Goal: Navigation & Orientation: Find specific page/section

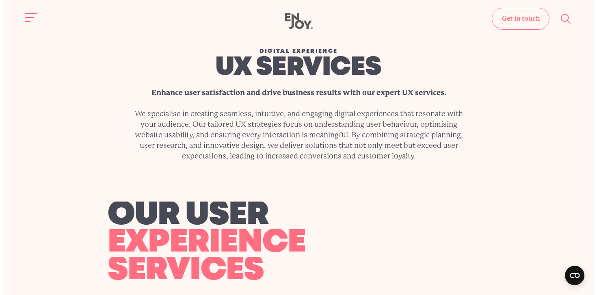
scroll to position [303, 0]
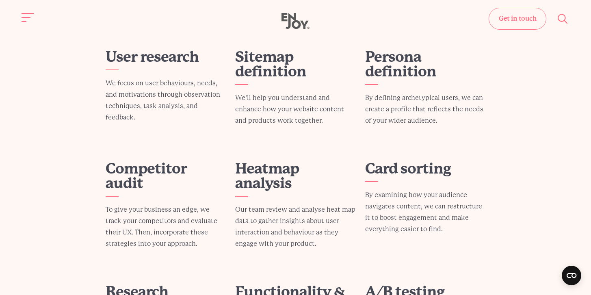
click at [18, 23] on div "Get in touch Home Services Work About" at bounding box center [295, 21] width 591 height 17
click at [28, 16] on button "Site navigation" at bounding box center [28, 17] width 17 height 17
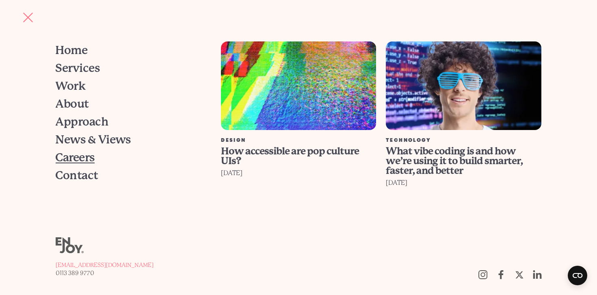
click at [58, 154] on span "Careers" at bounding box center [75, 157] width 39 height 11
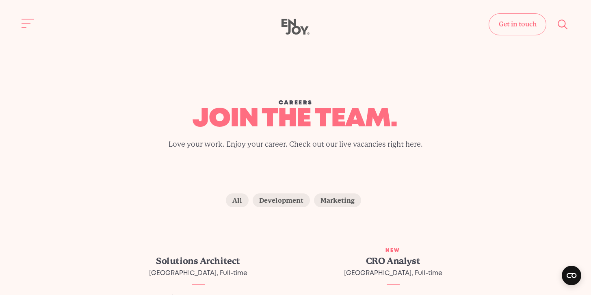
click at [23, 32] on div "Get in touch Home Services Work About" at bounding box center [295, 27] width 591 height 17
click at [23, 26] on button "Site navigation" at bounding box center [28, 23] width 17 height 17
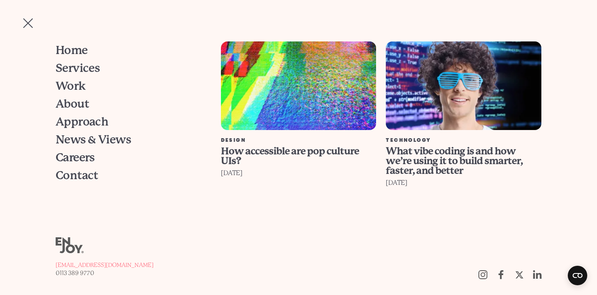
click at [20, 17] on button "Site navigation" at bounding box center [28, 23] width 17 height 17
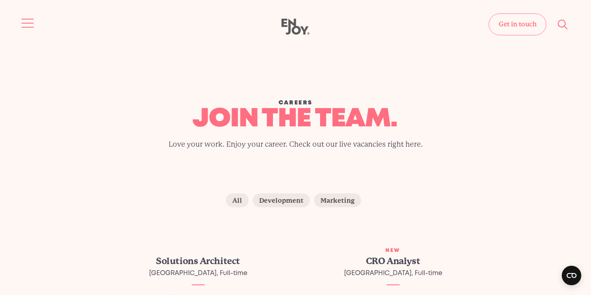
click at [25, 24] on button "Site navigation" at bounding box center [28, 23] width 17 height 17
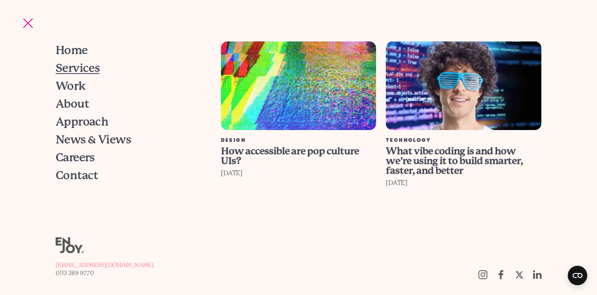
click at [72, 74] on span "Services" at bounding box center [78, 68] width 44 height 11
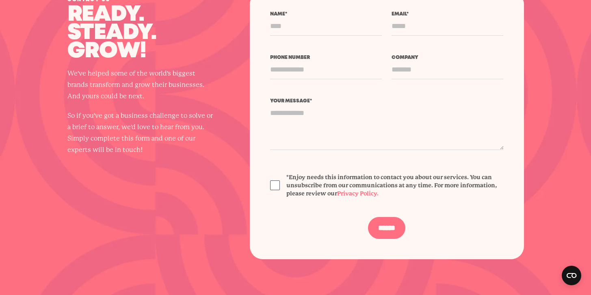
scroll to position [1125, 0]
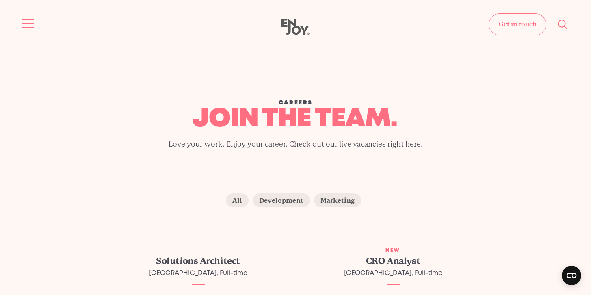
click at [30, 22] on button "Site navigation" at bounding box center [28, 23] width 17 height 17
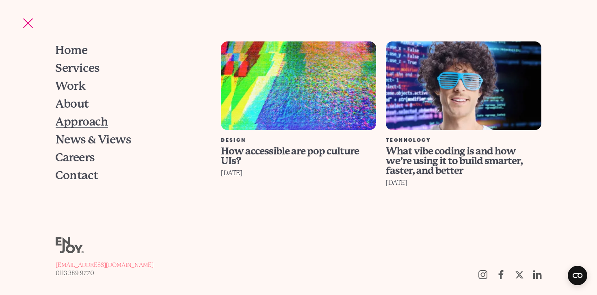
click at [100, 127] on span "Approach" at bounding box center [82, 121] width 53 height 11
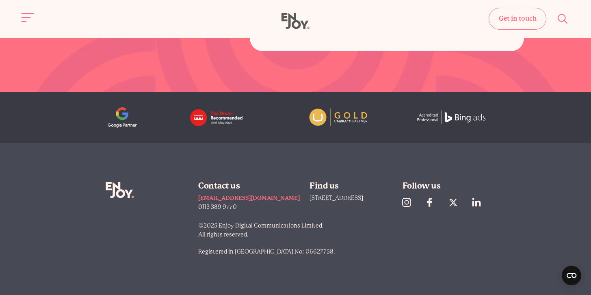
scroll to position [1670, 0]
